Goal: Check status: Check status

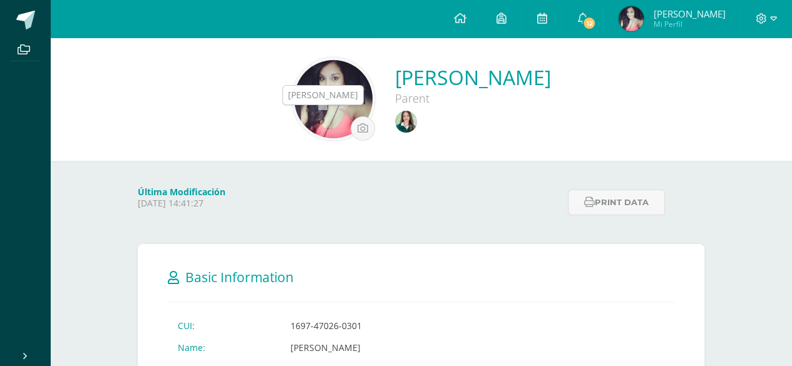
click at [395, 125] on img at bounding box center [406, 122] width 22 height 22
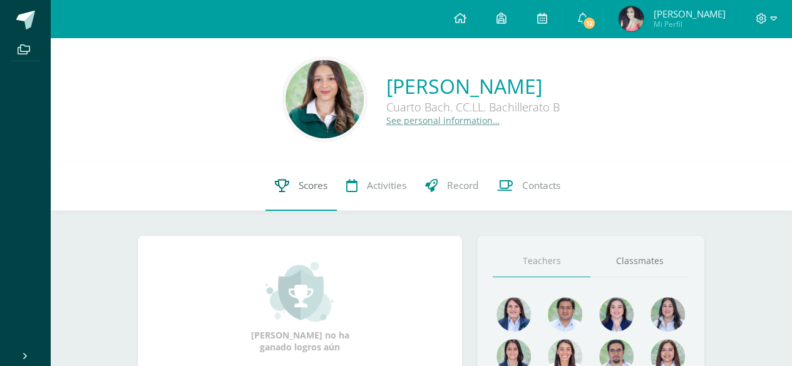
click at [304, 185] on span "Scores" at bounding box center [313, 185] width 29 height 13
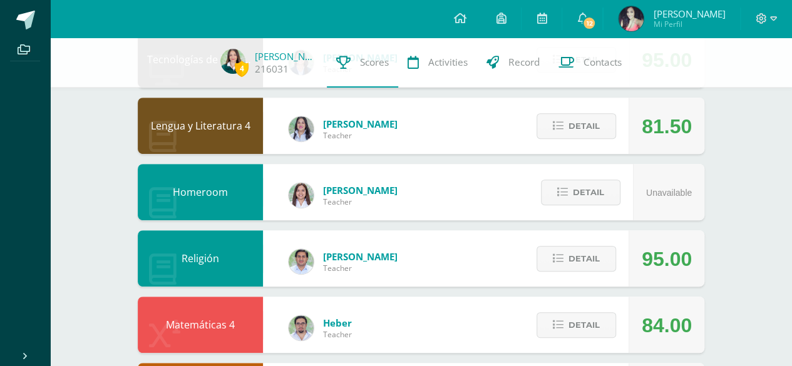
scroll to position [234, 0]
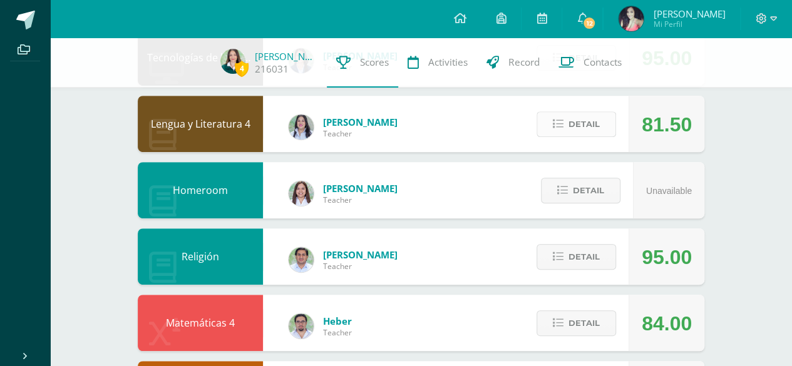
click at [564, 116] on button "Detail" at bounding box center [577, 124] width 80 height 26
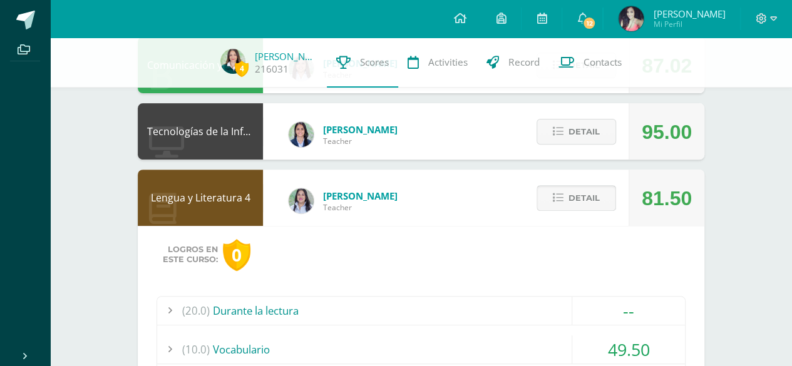
scroll to position [158, 0]
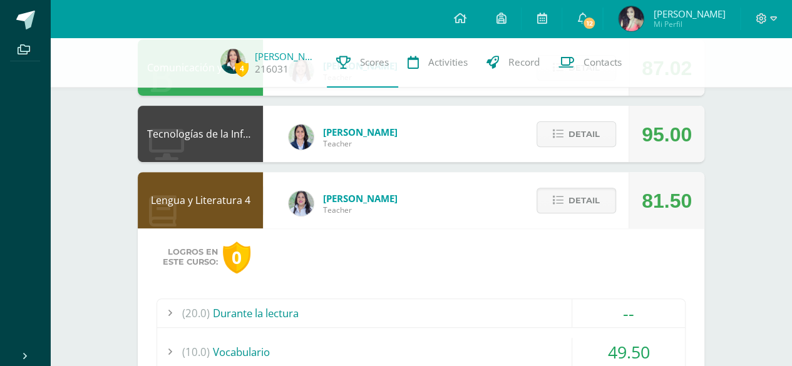
click at [554, 184] on div "Detail" at bounding box center [573, 200] width 111 height 56
click at [565, 211] on button "Detail" at bounding box center [577, 201] width 80 height 26
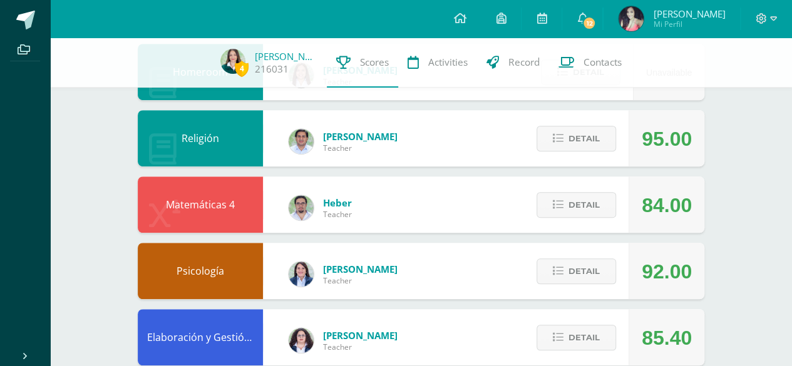
scroll to position [356, 0]
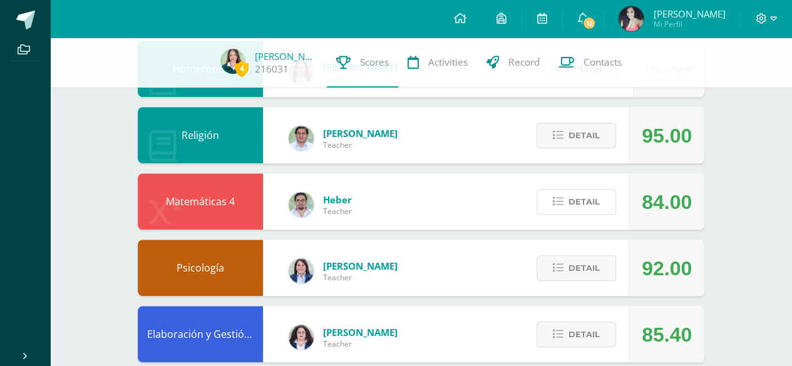
click at [565, 211] on button "Detail" at bounding box center [577, 202] width 80 height 26
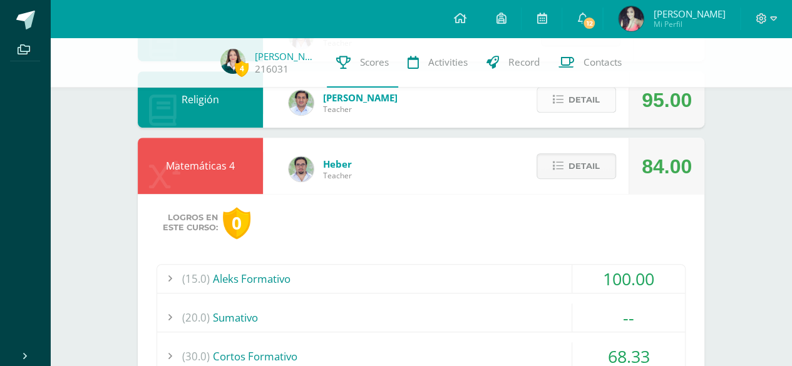
scroll to position [391, 0]
click at [562, 160] on button "Detail" at bounding box center [577, 167] width 80 height 26
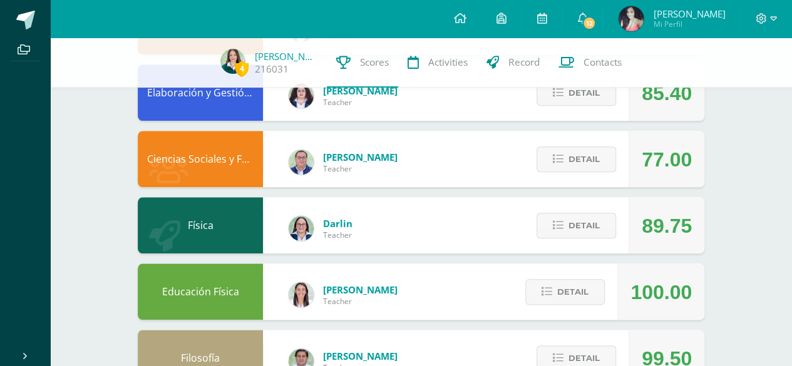
scroll to position [643, 0]
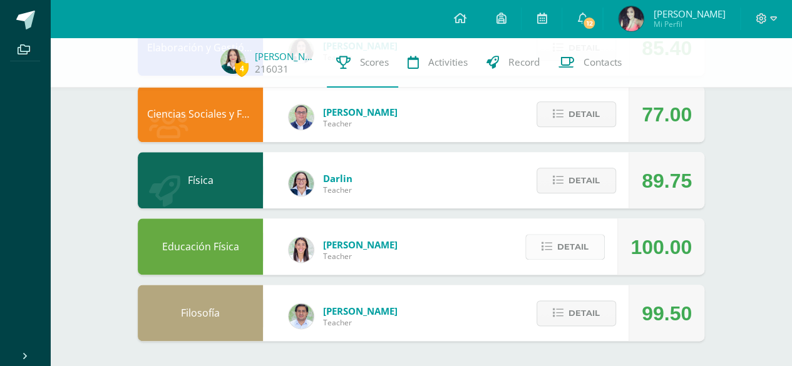
click at [554, 236] on button "Detail" at bounding box center [565, 247] width 80 height 26
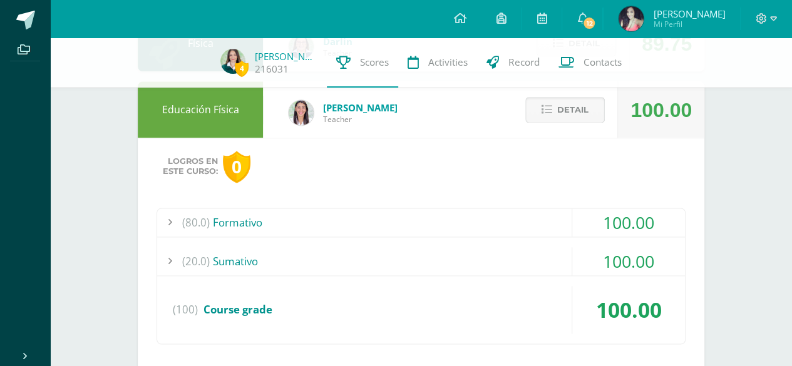
scroll to position [780, 0]
click at [438, 251] on div "(20.0) Sumativo" at bounding box center [421, 261] width 528 height 28
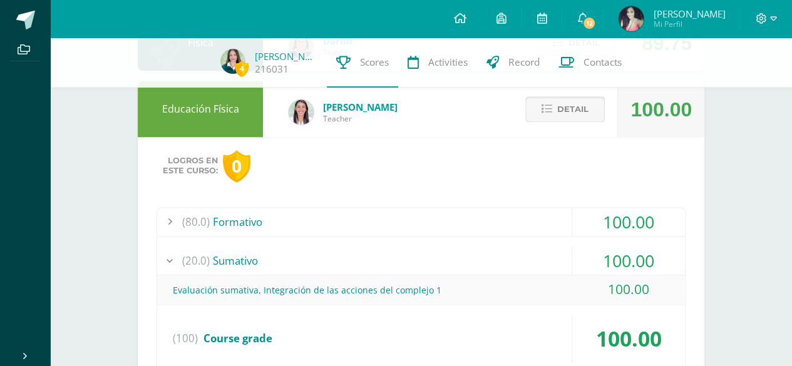
click at [542, 118] on button "Detail" at bounding box center [565, 109] width 80 height 26
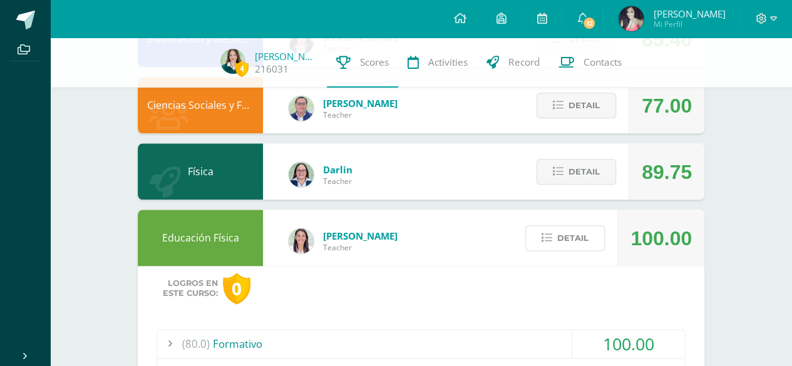
scroll to position [643, 0]
